Goal: Register for event/course

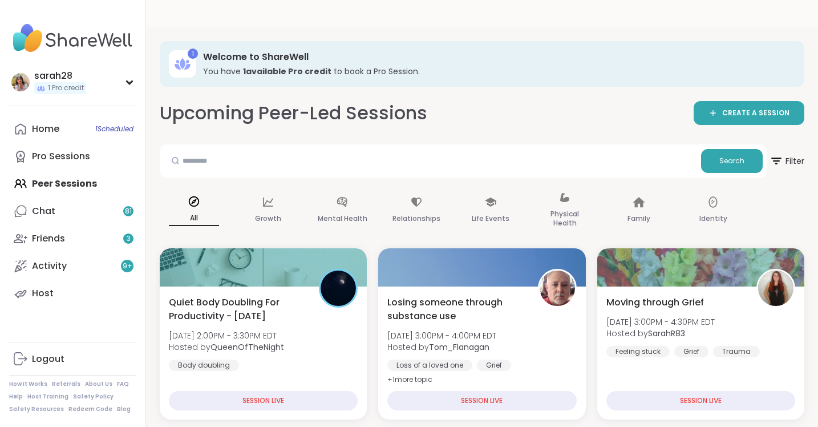
click at [84, 188] on div "Home 1 Scheduled Pro Sessions Peer Sessions Chat 81 Friends 3 Activity 9 + Host" at bounding box center [72, 211] width 127 height 192
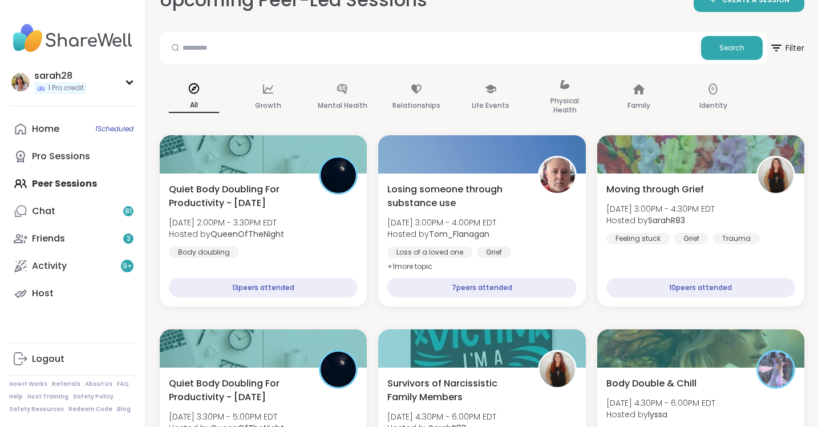
click at [58, 180] on div "Home 1 Scheduled Pro Sessions Peer Sessions Chat 81 Friends 3 Activity 9 + Host" at bounding box center [72, 211] width 127 height 192
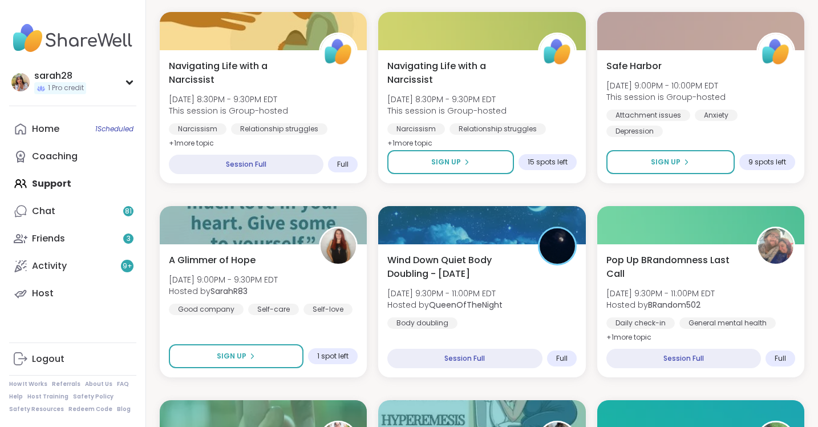
scroll to position [649, 0]
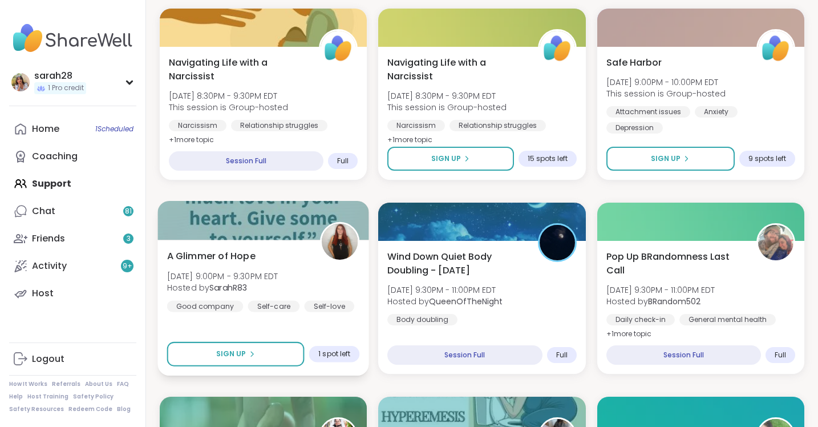
click at [331, 249] on div "A Glimmer of Hope [DATE] 9:00PM - 9:30PM EDT Hosted by SarahR83 Good company Se…" at bounding box center [263, 280] width 193 height 63
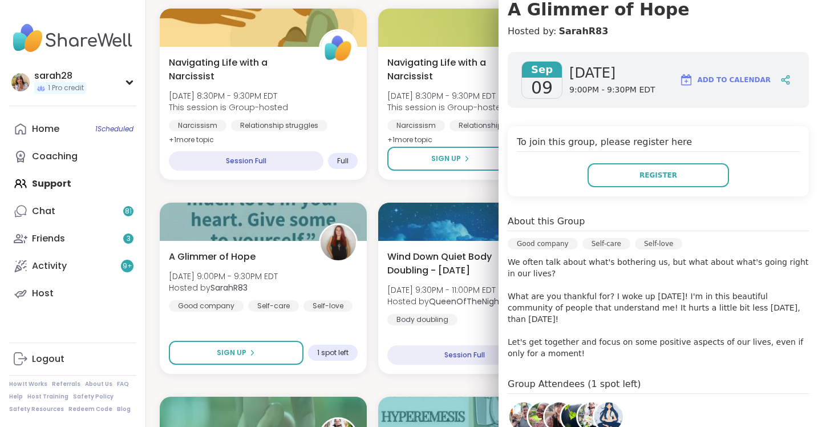
scroll to position [115, 0]
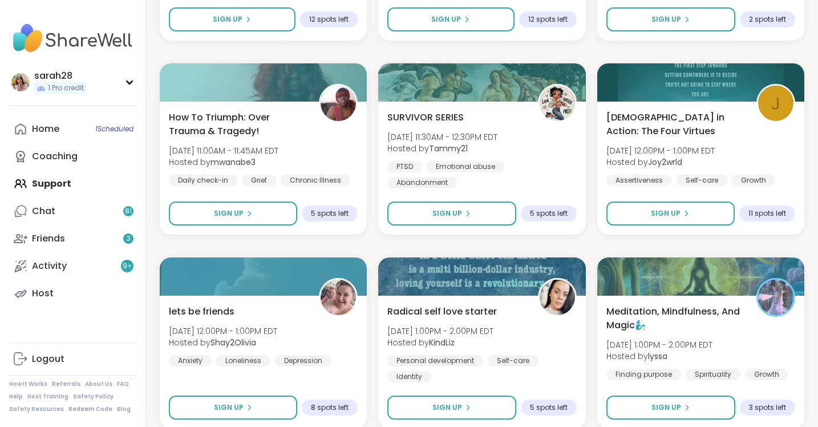
scroll to position [2167, 0]
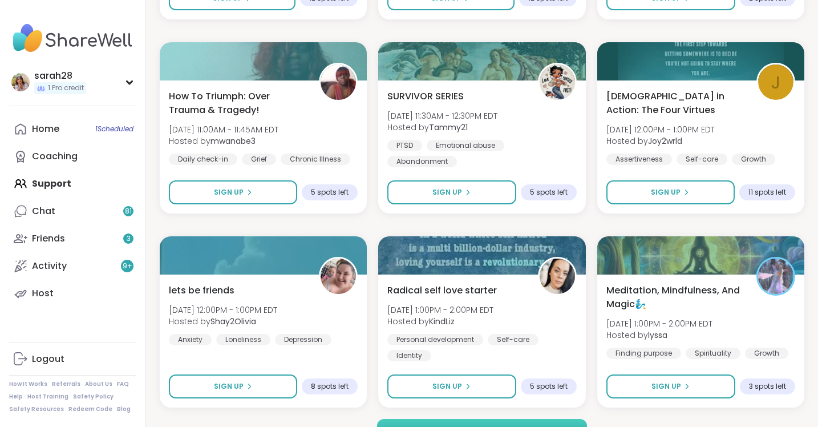
click at [467, 419] on button "Load more groups" at bounding box center [482, 431] width 210 height 24
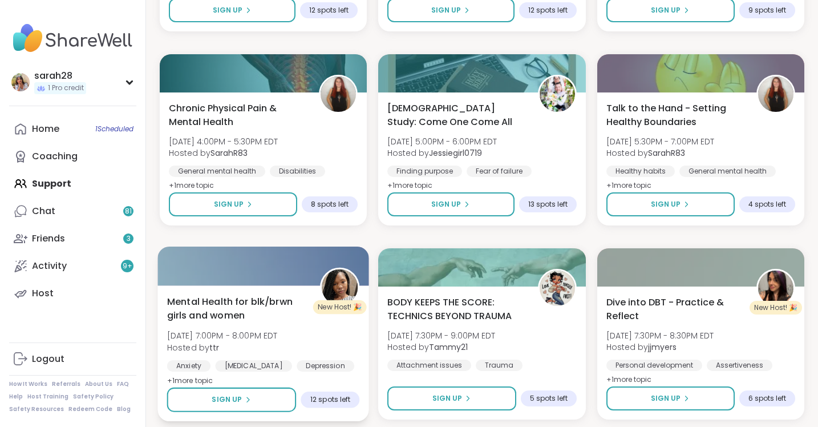
scroll to position [2993, 0]
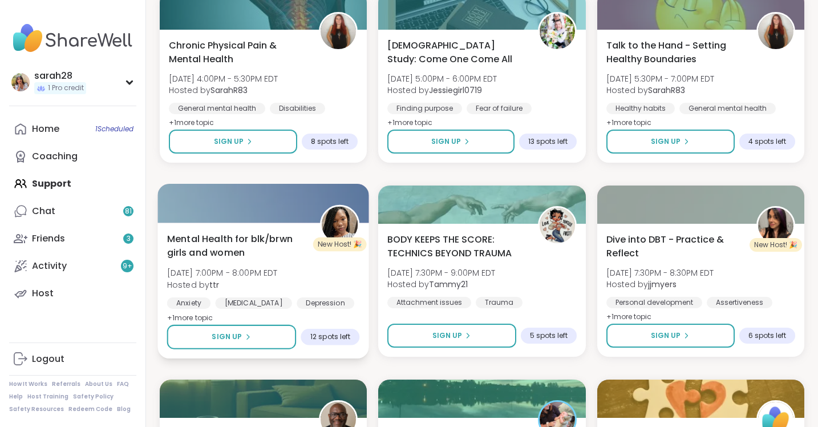
click at [349, 237] on div "Mental Health for blk/brwn girls and women [DATE] 7:00PM - 8:00PM EDT Hosted by…" at bounding box center [263, 270] width 193 height 77
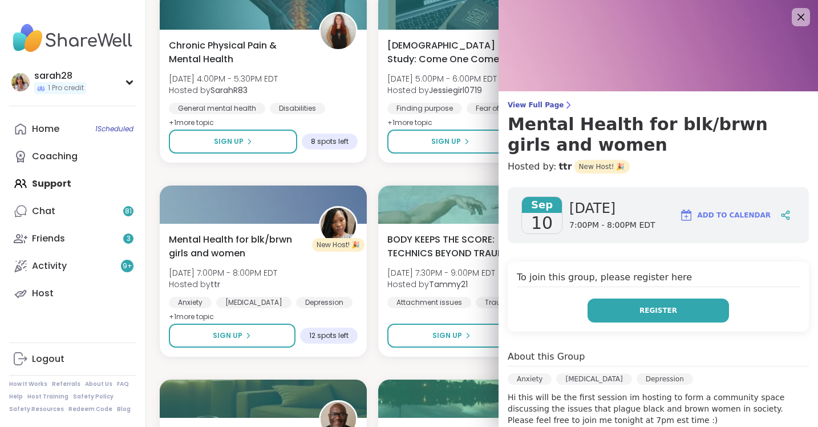
scroll to position [3, 0]
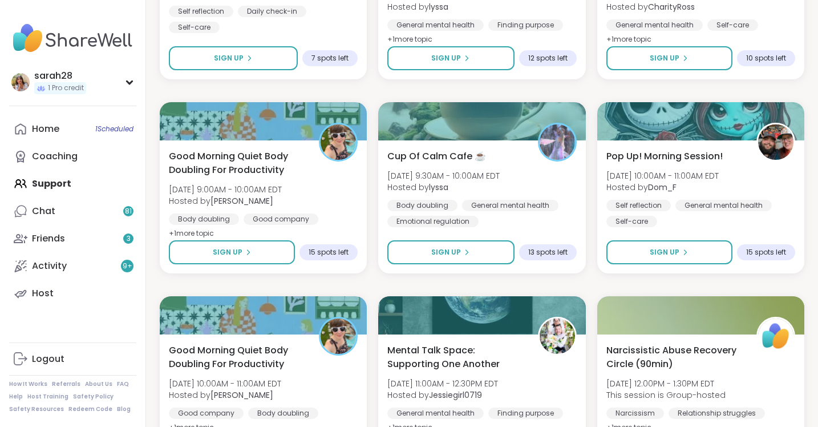
scroll to position [4494, 0]
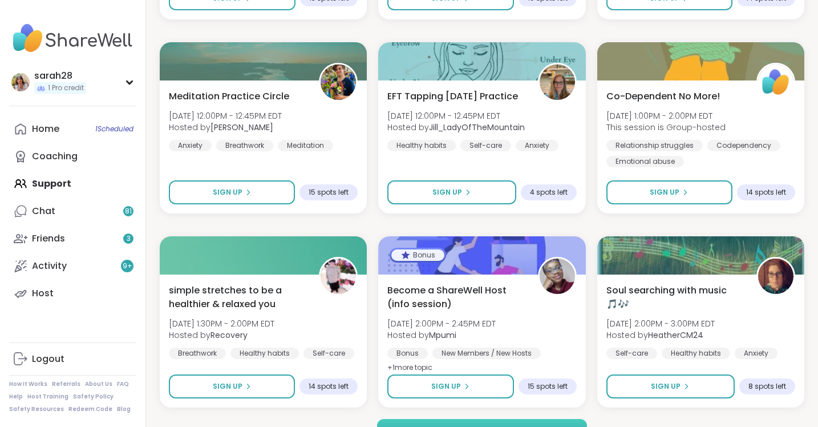
click at [442, 419] on button "Load more groups" at bounding box center [482, 431] width 210 height 24
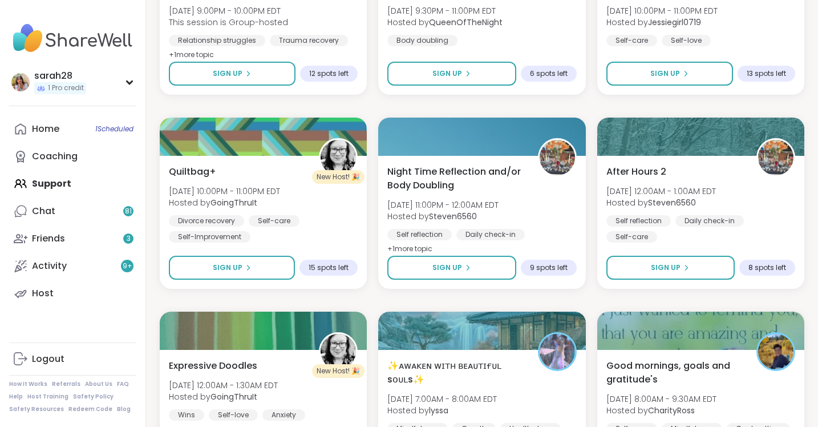
scroll to position [6357, 0]
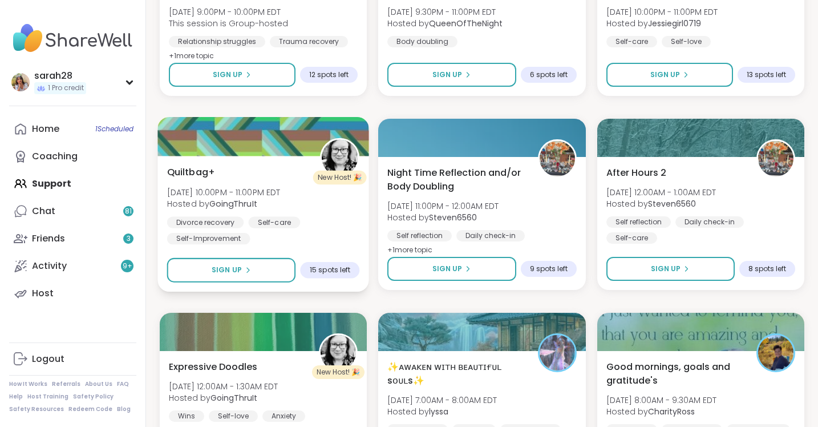
click at [305, 169] on div "Quiltbag+ [DATE] 10:00PM - 11:00PM EDT Hosted by GoingThruIt Divorce recovery S…" at bounding box center [263, 204] width 193 height 79
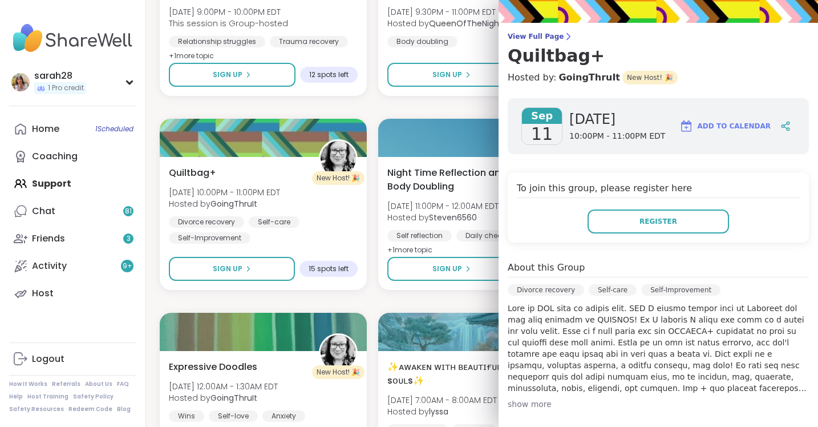
scroll to position [73, 0]
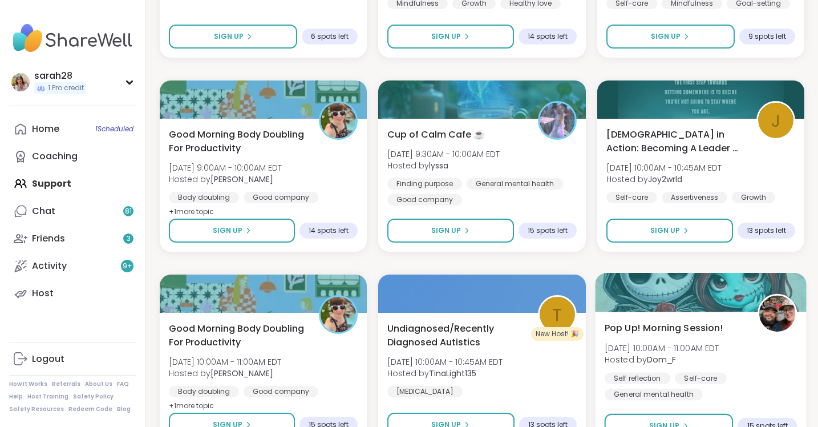
scroll to position [6821, 0]
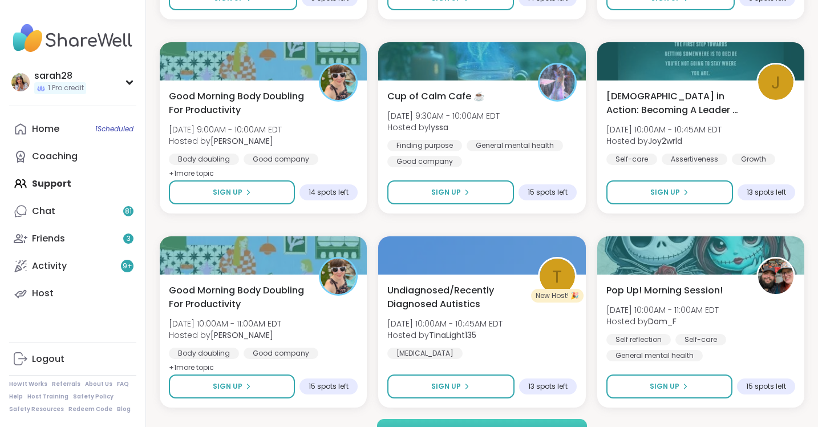
click at [487, 426] on span "Load more groups" at bounding box center [482, 431] width 74 height 10
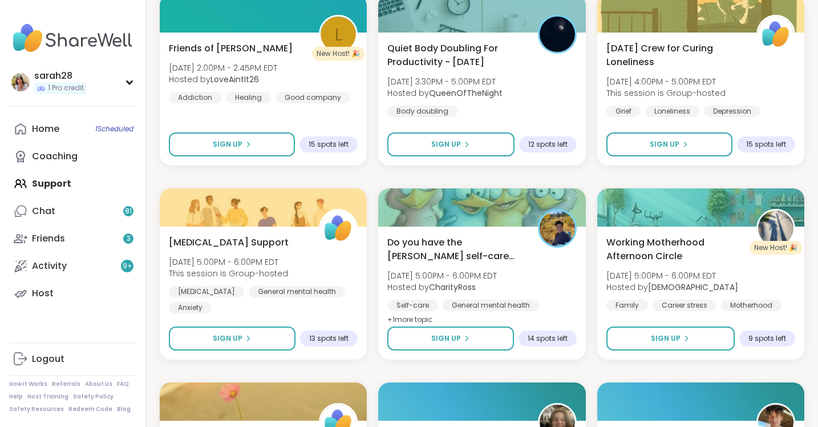
scroll to position [7844, 0]
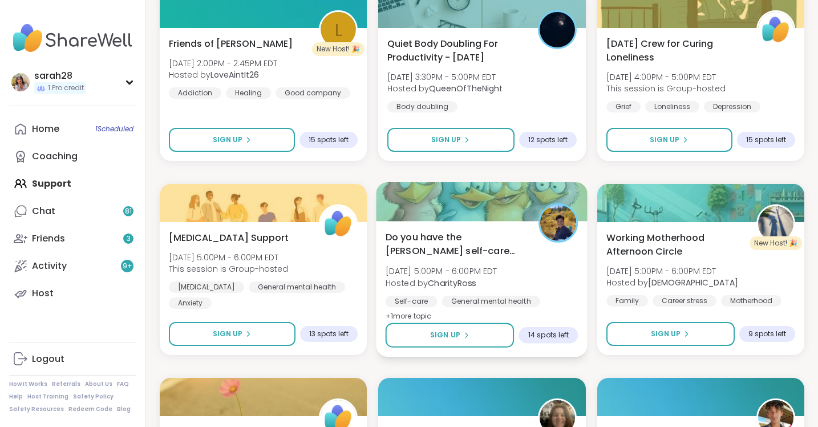
click at [490, 230] on div "Do you have the [PERSON_NAME] self-care app? [DATE] 5:00PM - 6:00PM EDT Hosted …" at bounding box center [482, 276] width 193 height 93
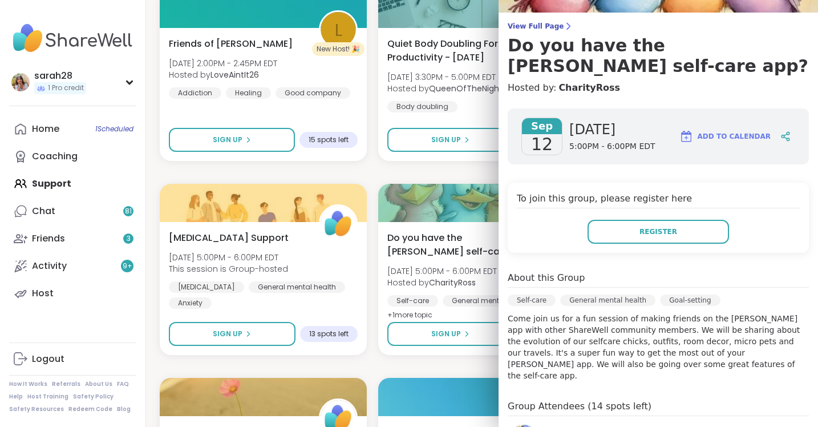
scroll to position [80, 0]
